Goal: Find specific page/section: Find specific page/section

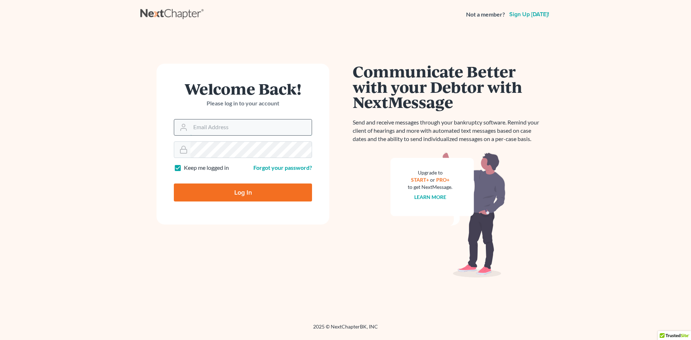
drag, startPoint x: 197, startPoint y: 132, endPoint x: 204, endPoint y: 132, distance: 7.6
click at [198, 132] on input "Email Address" at bounding box center [250, 127] width 121 height 16
paste input "[PERSON_NAME][EMAIL_ADDRESS][DOMAIN_NAME]"
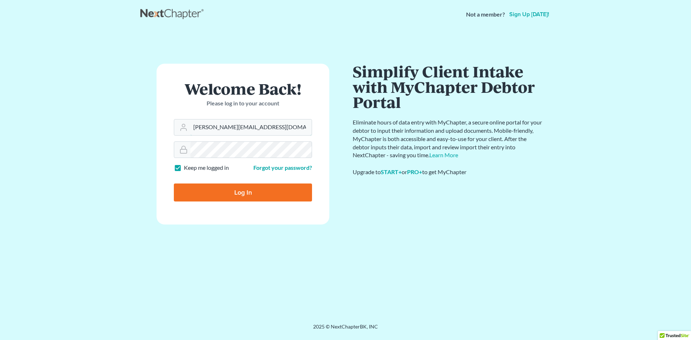
type input "[PERSON_NAME][EMAIL_ADDRESS][DOMAIN_NAME]"
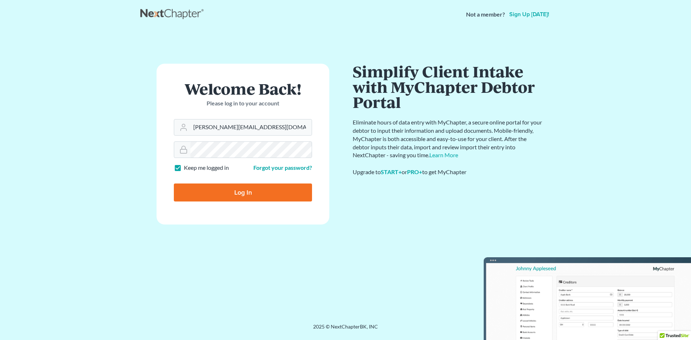
click at [256, 190] on input "Log In" at bounding box center [243, 193] width 138 height 18
type input "Thinking..."
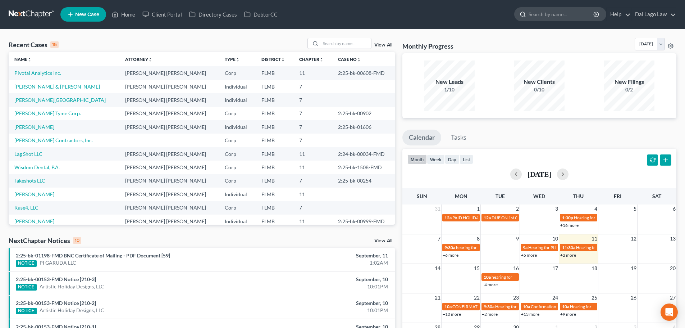
click at [547, 11] on input "search" at bounding box center [562, 14] width 66 height 13
type input "herzog"
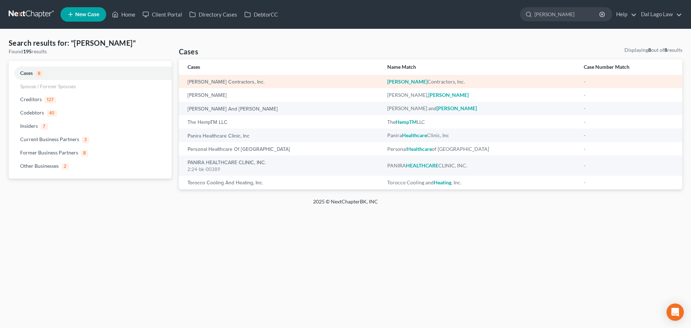
click at [313, 79] on div "Herzog Contractors, Inc." at bounding box center [281, 81] width 188 height 7
click at [387, 80] on em "Herzog" at bounding box center [407, 81] width 40 height 6
click at [341, 80] on div "Herzog Contractors, Inc." at bounding box center [281, 81] width 188 height 7
click at [235, 81] on link "Herzog Contractors, Inc." at bounding box center [225, 82] width 77 height 5
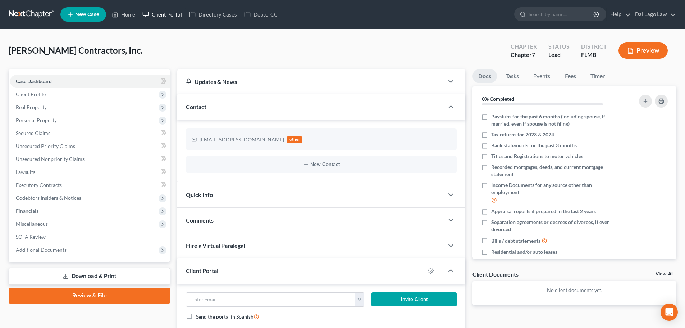
click at [162, 13] on link "Client Portal" at bounding box center [162, 14] width 47 height 13
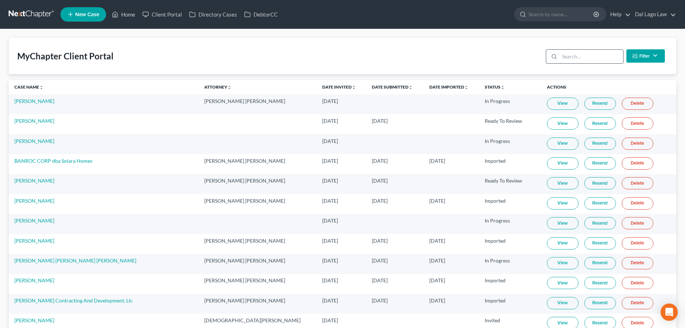
click at [589, 60] on input "search" at bounding box center [592, 57] width 64 height 14
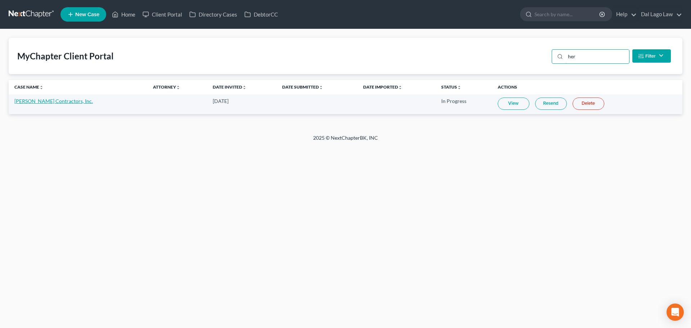
type input "her"
click at [39, 100] on link "Herzog Contractors, Inc." at bounding box center [53, 101] width 78 height 6
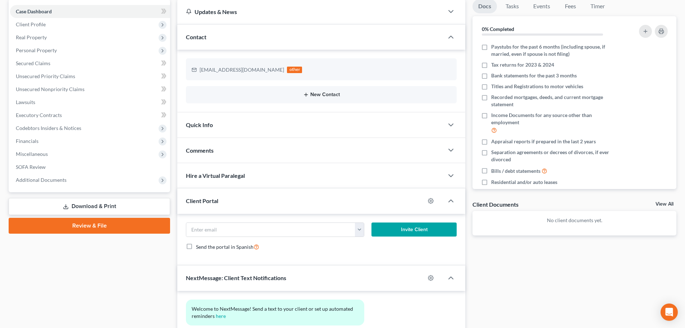
scroll to position [50, 0]
